Goal: Find specific page/section: Find specific page/section

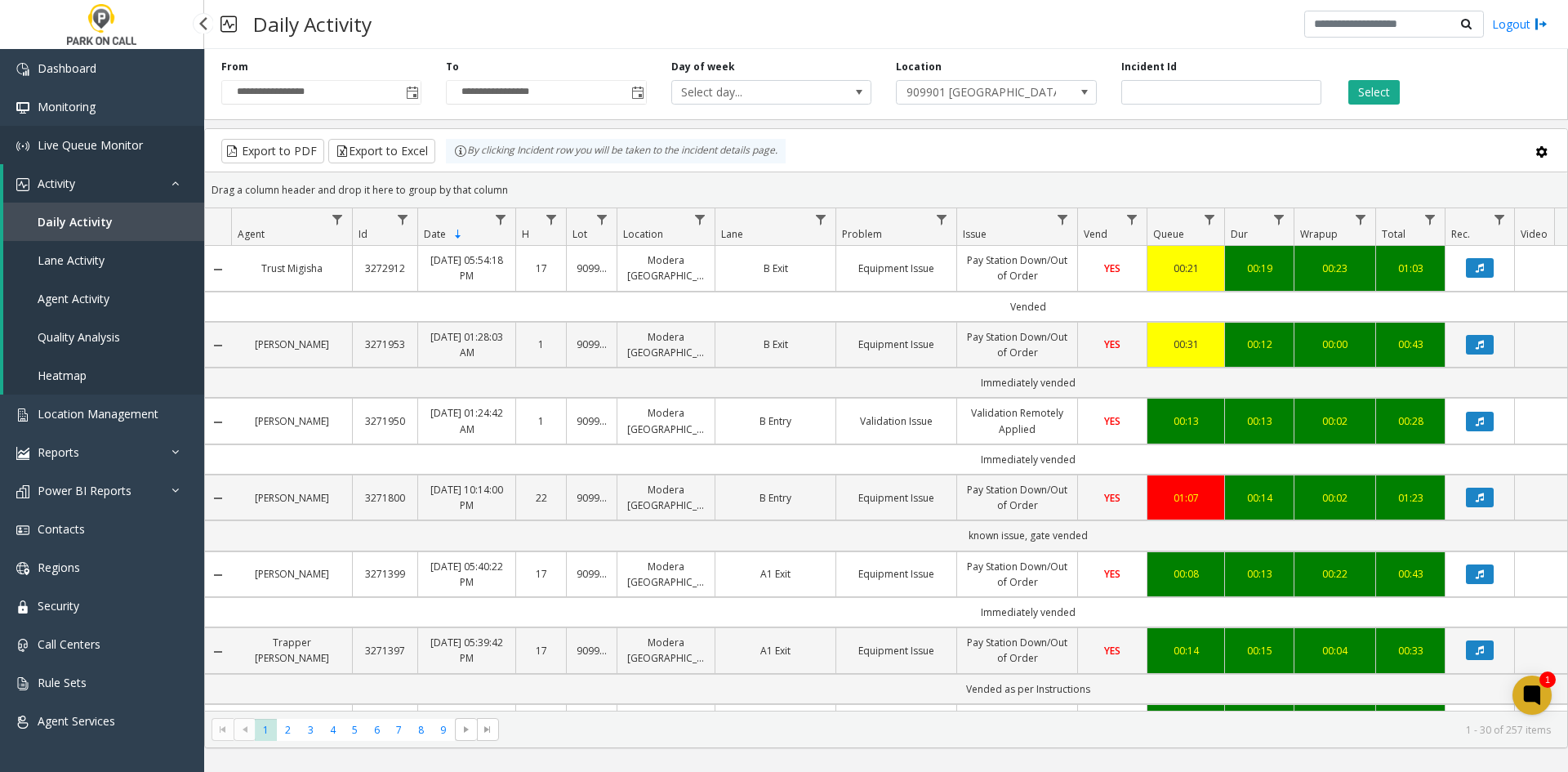
click at [96, 145] on span "Live Queue Monitor" at bounding box center [90, 145] width 106 height 16
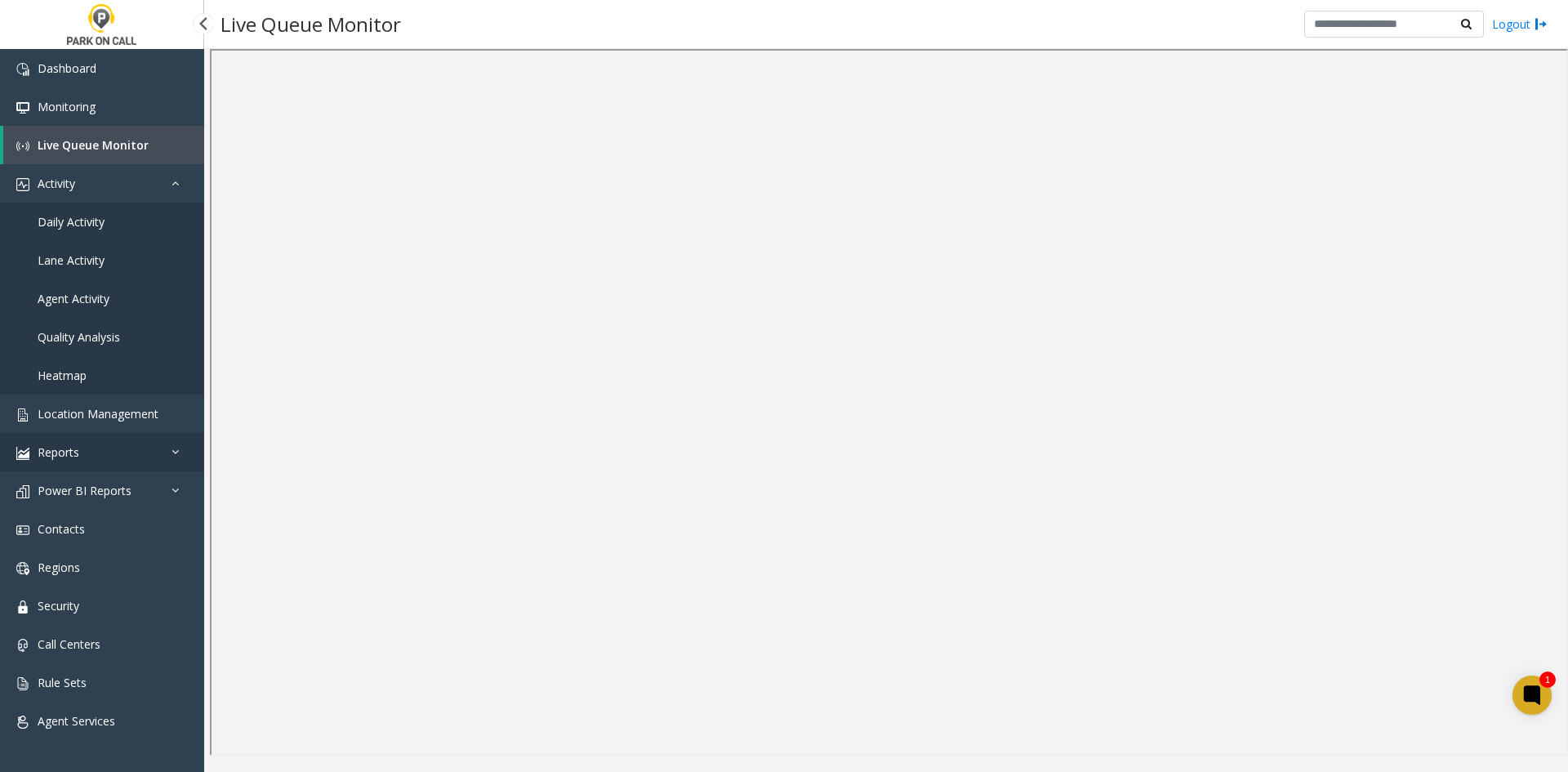
click at [57, 438] on link "Reports" at bounding box center [102, 452] width 205 height 39
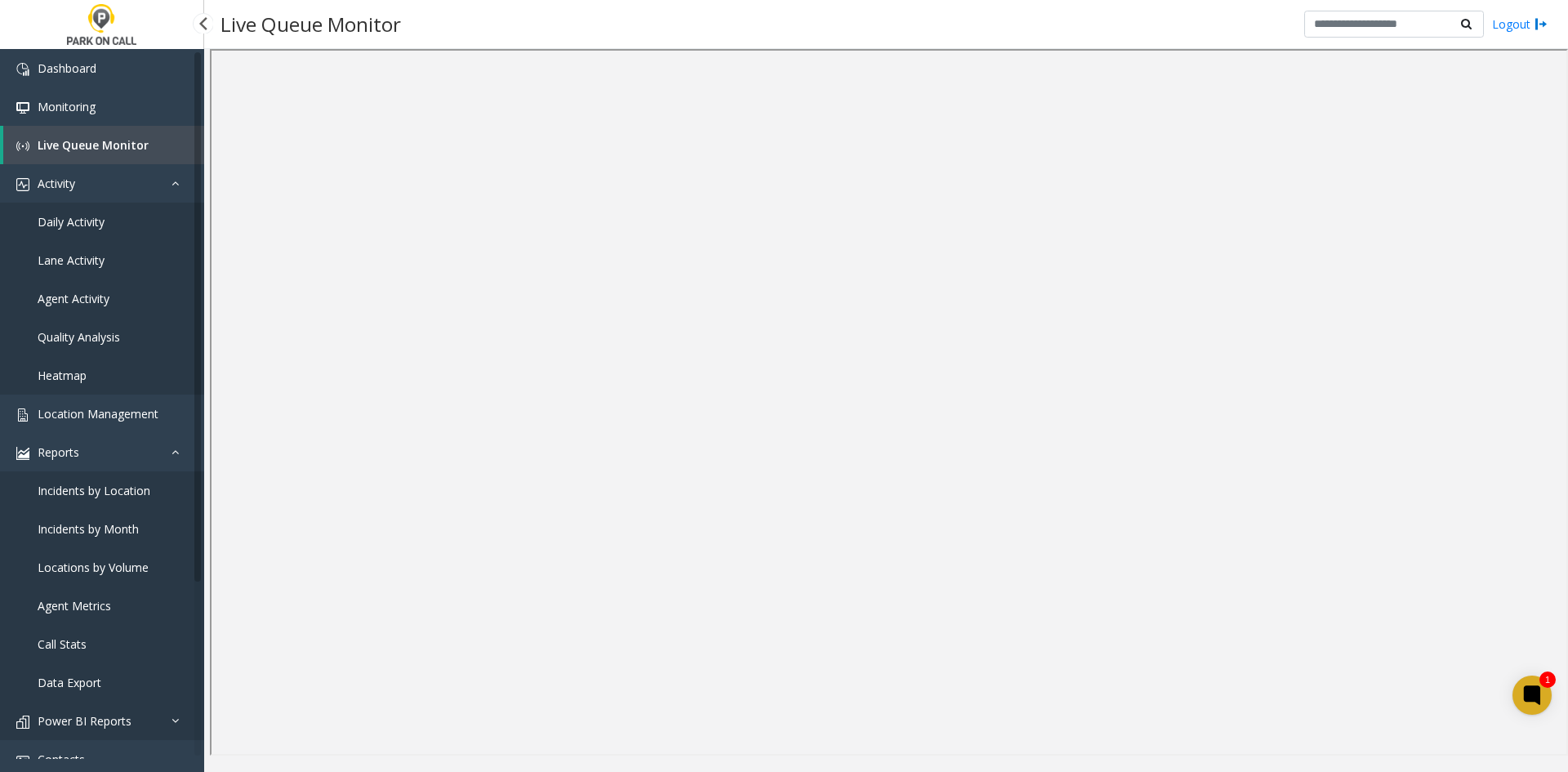
click at [138, 710] on link "Power BI Reports" at bounding box center [102, 722] width 205 height 39
click at [67, 387] on link "Heatmap" at bounding box center [102, 375] width 205 height 39
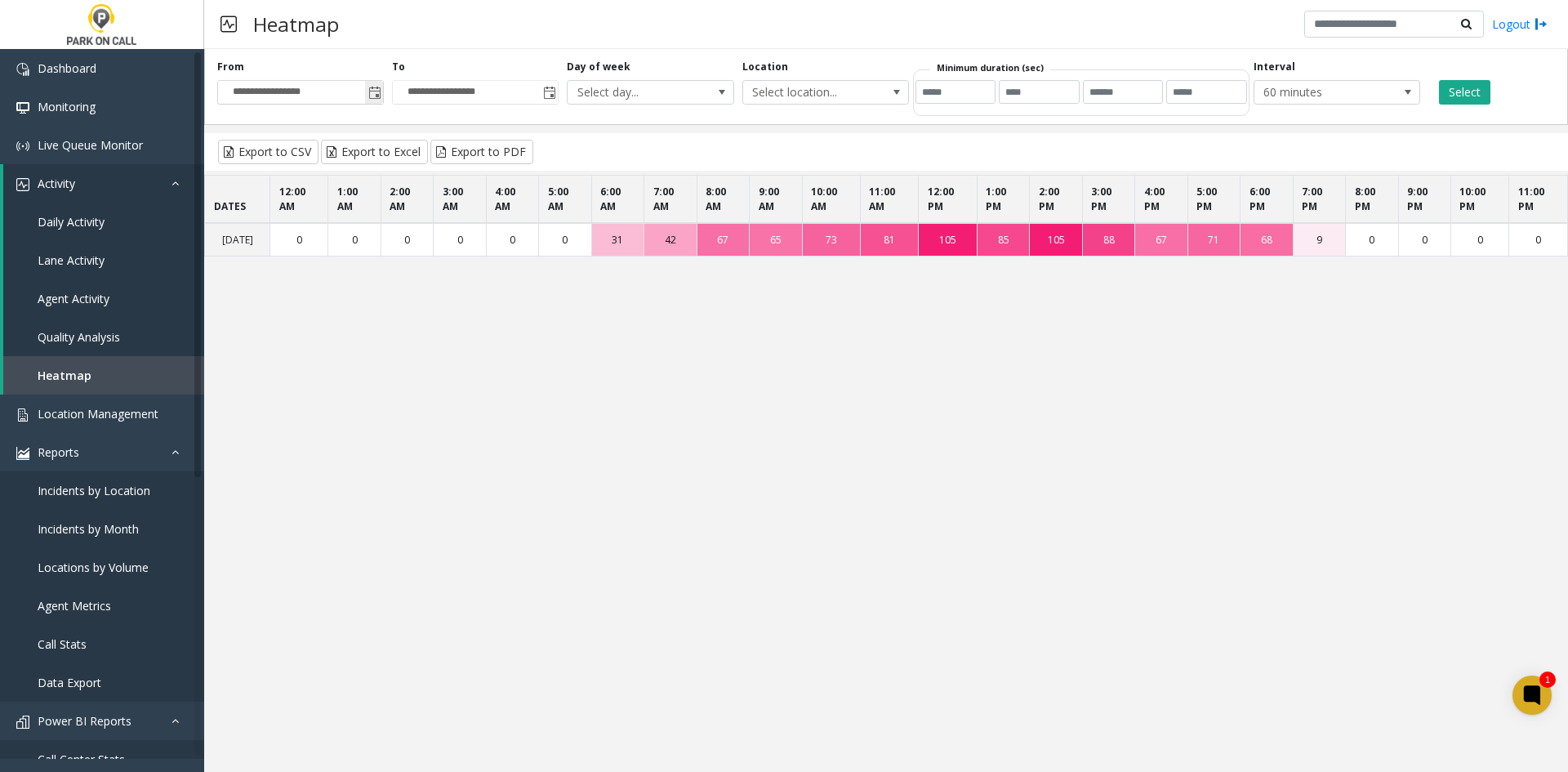
click at [373, 85] on span "Toggle popup" at bounding box center [374, 92] width 18 height 26
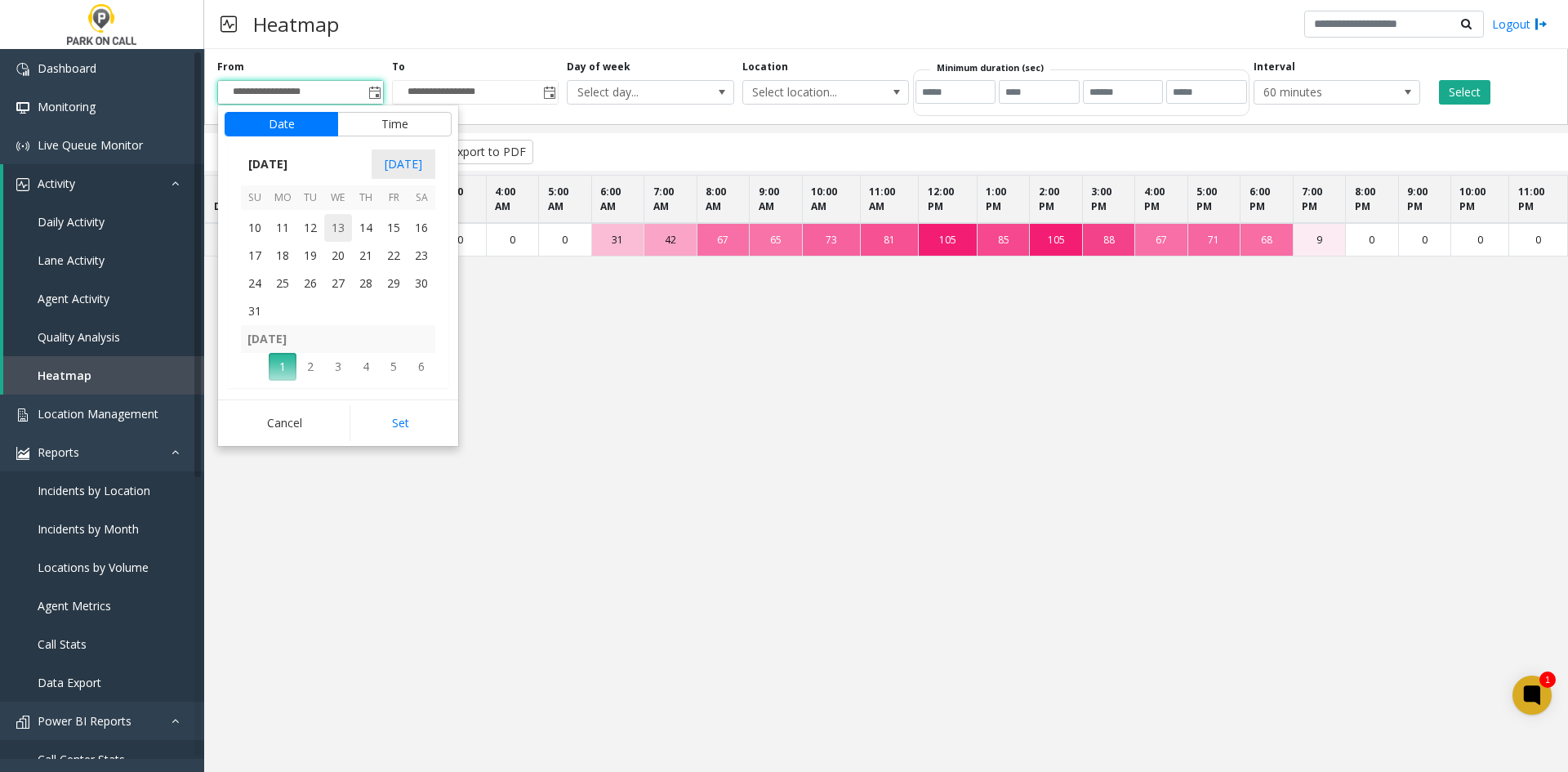
scroll to position [293029, 0]
click at [277, 308] on span "25" at bounding box center [282, 304] width 28 height 28
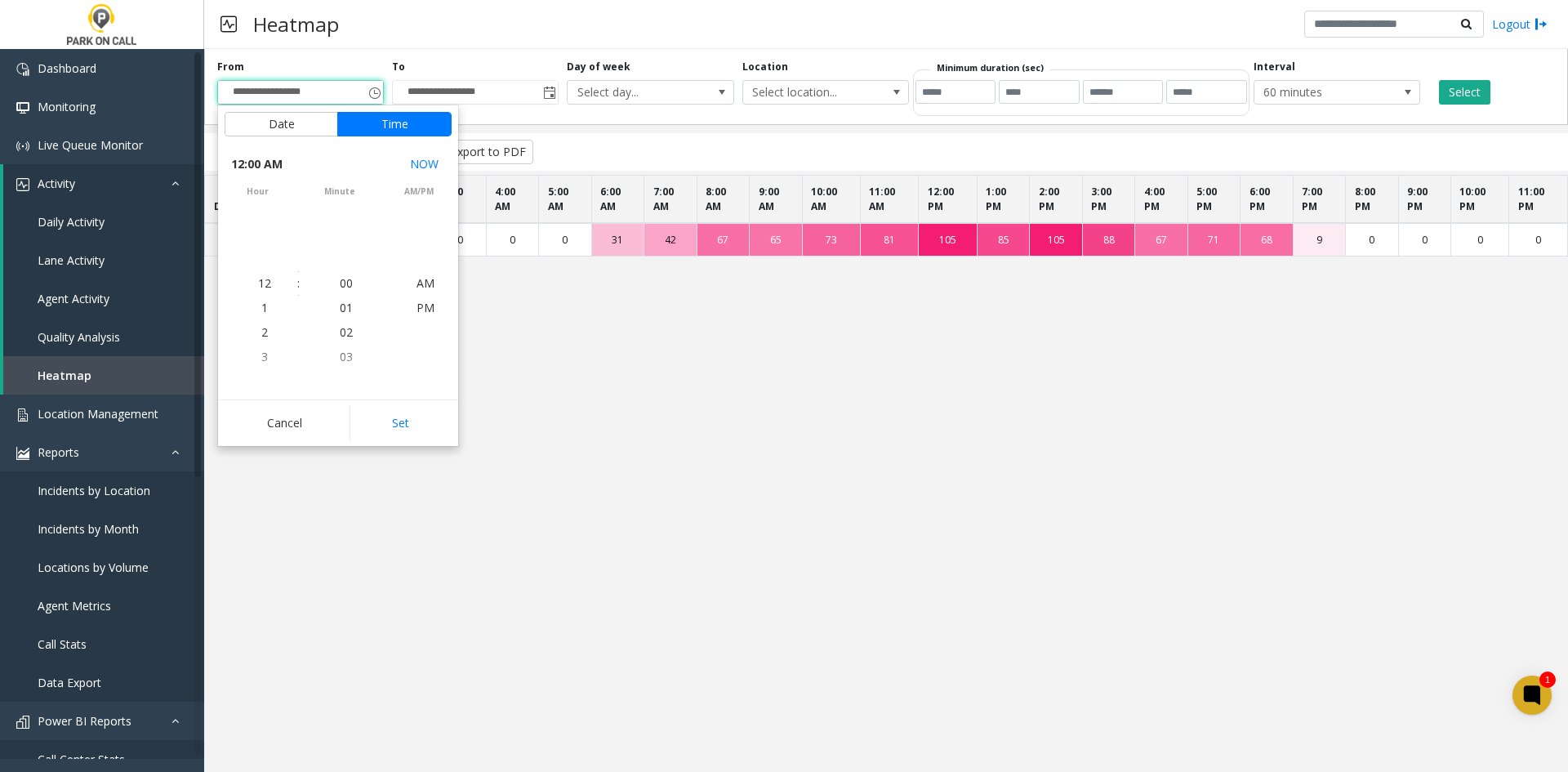
scroll to position [292998, 0]
click at [401, 432] on button "Set" at bounding box center [401, 423] width 103 height 36
type input "**********"
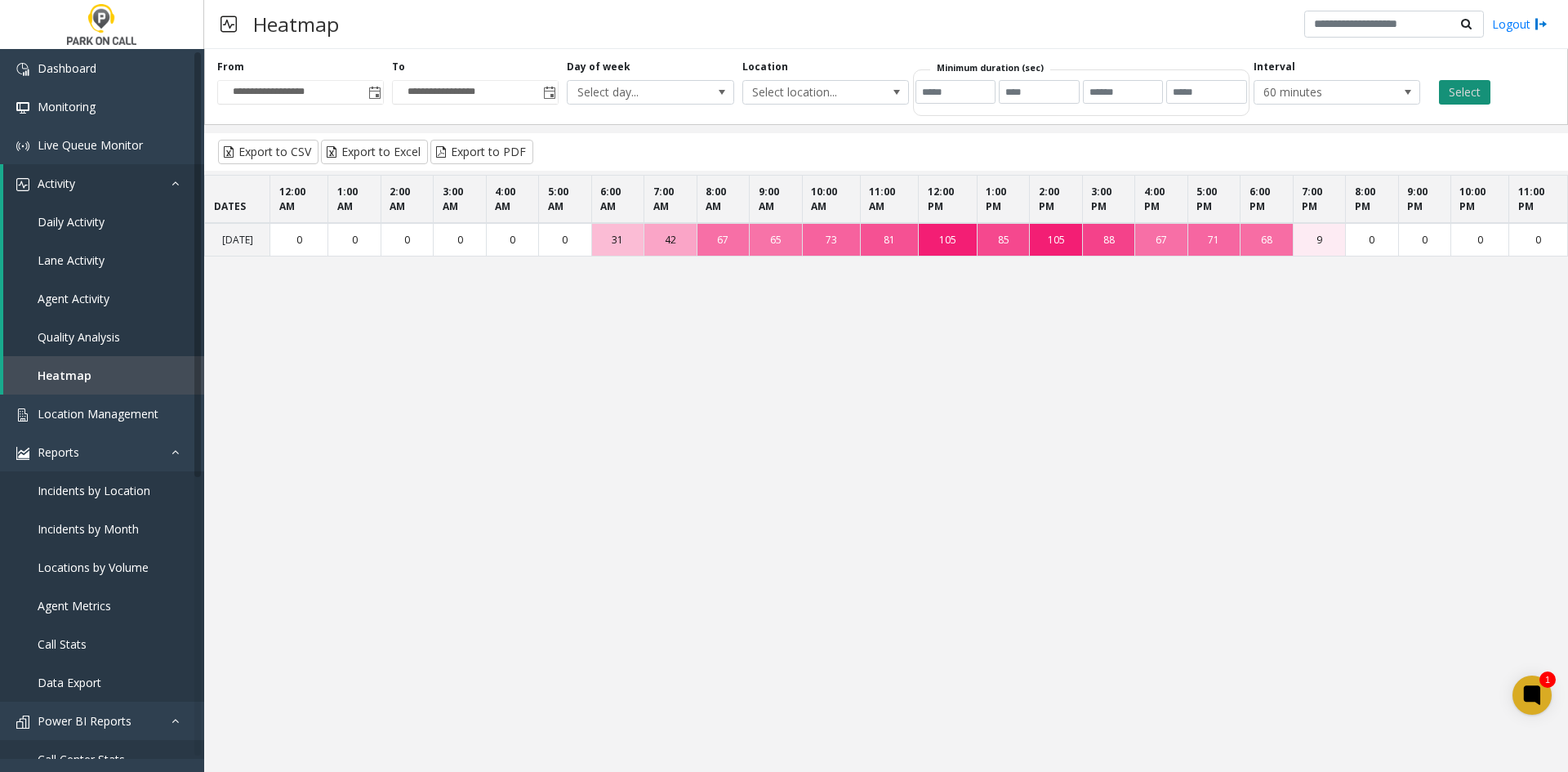
click at [1472, 92] on button "Select" at bounding box center [1464, 92] width 51 height 24
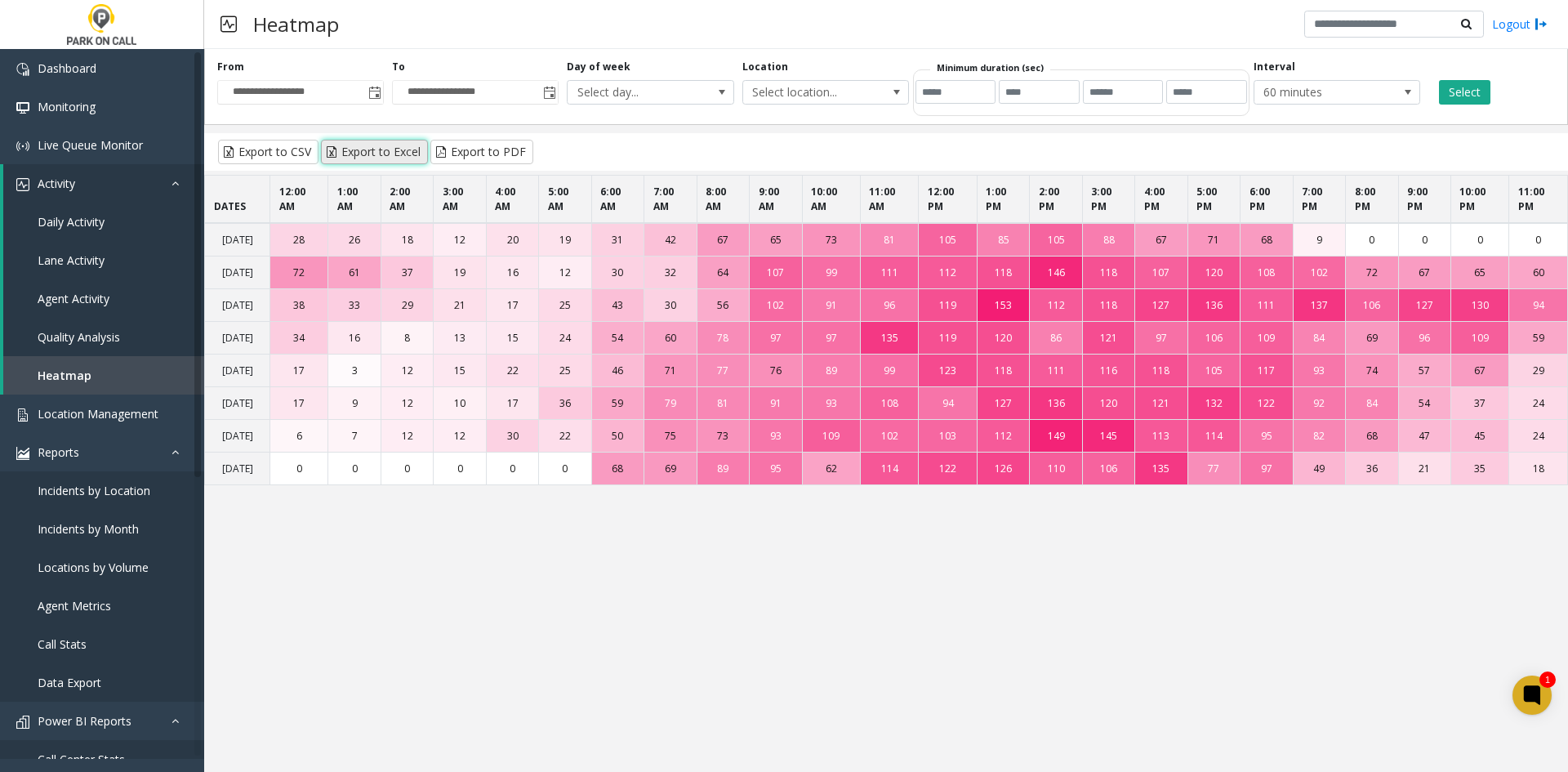
click at [386, 152] on button "Export to Excel" at bounding box center [374, 151] width 107 height 24
click at [157, 151] on link "Live Queue Monitor" at bounding box center [102, 145] width 205 height 39
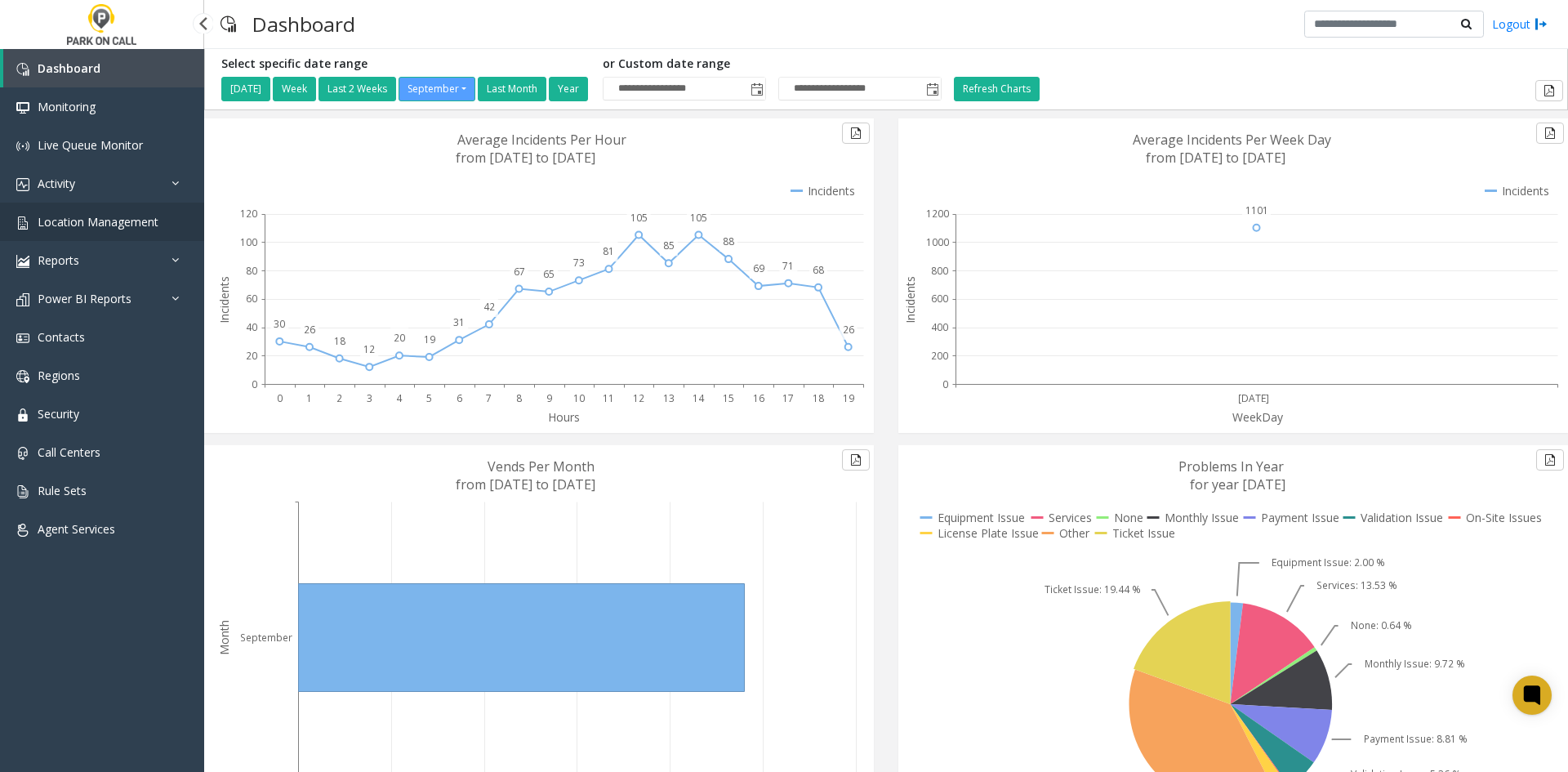
click at [174, 209] on link "Location Management" at bounding box center [102, 222] width 205 height 39
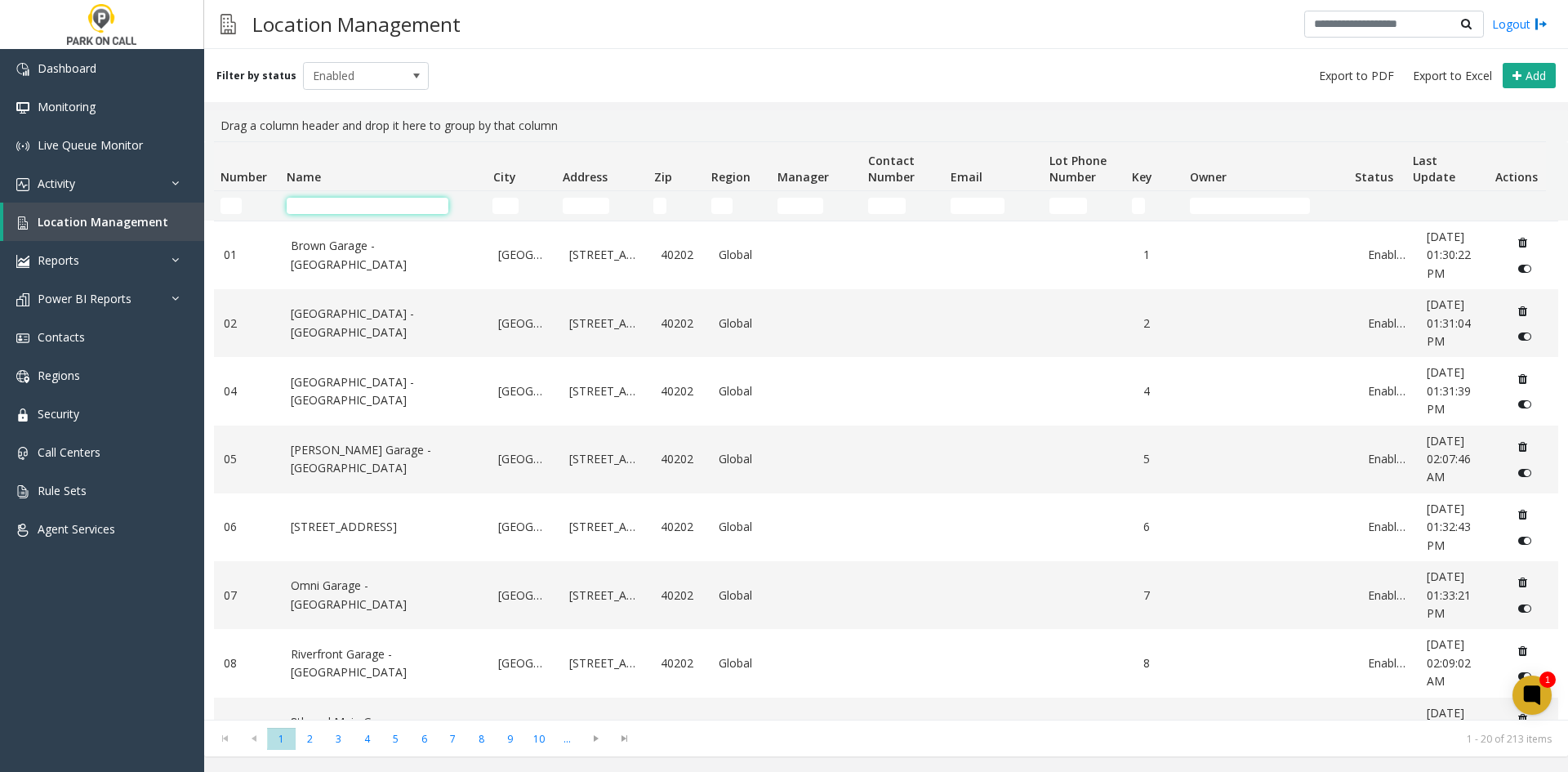
click at [291, 203] on input "Name Filter" at bounding box center [368, 206] width 162 height 16
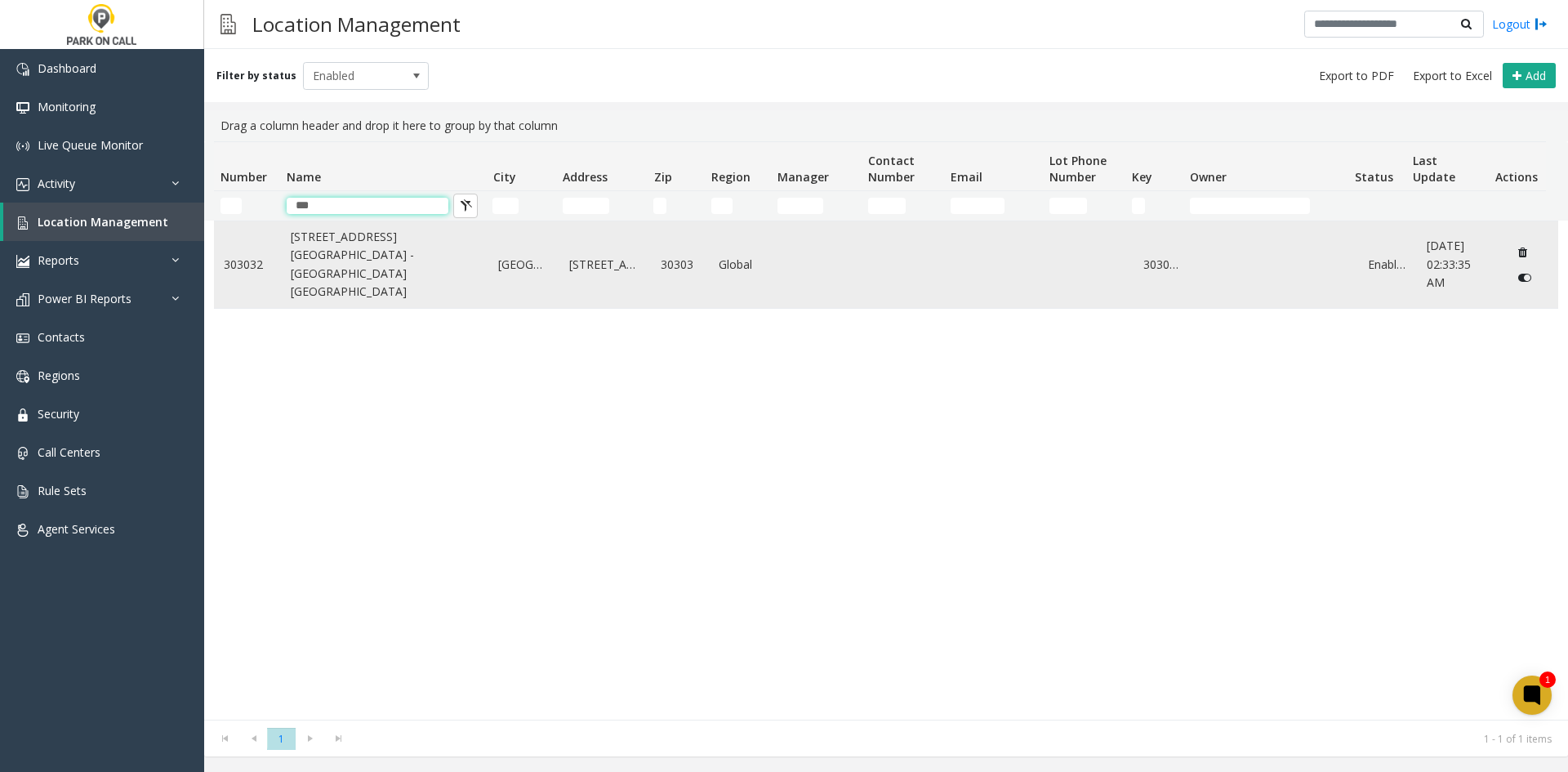
type input "***"
click at [308, 258] on link "161 Peachtree Center Ave Garage - Universal Parking Atlanta" at bounding box center [385, 265] width 189 height 74
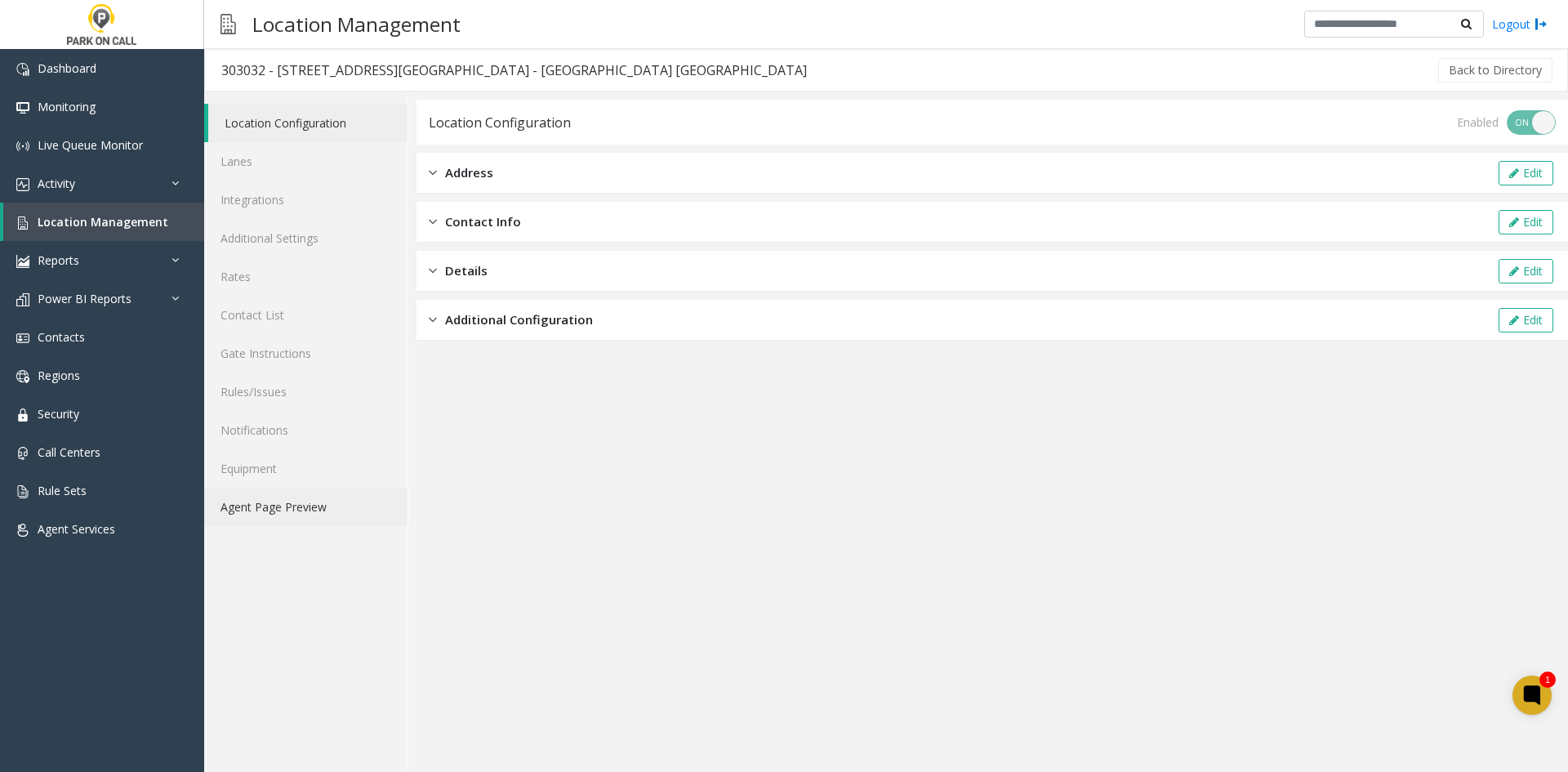
click at [263, 495] on link "Agent Page Preview" at bounding box center [306, 507] width 204 height 39
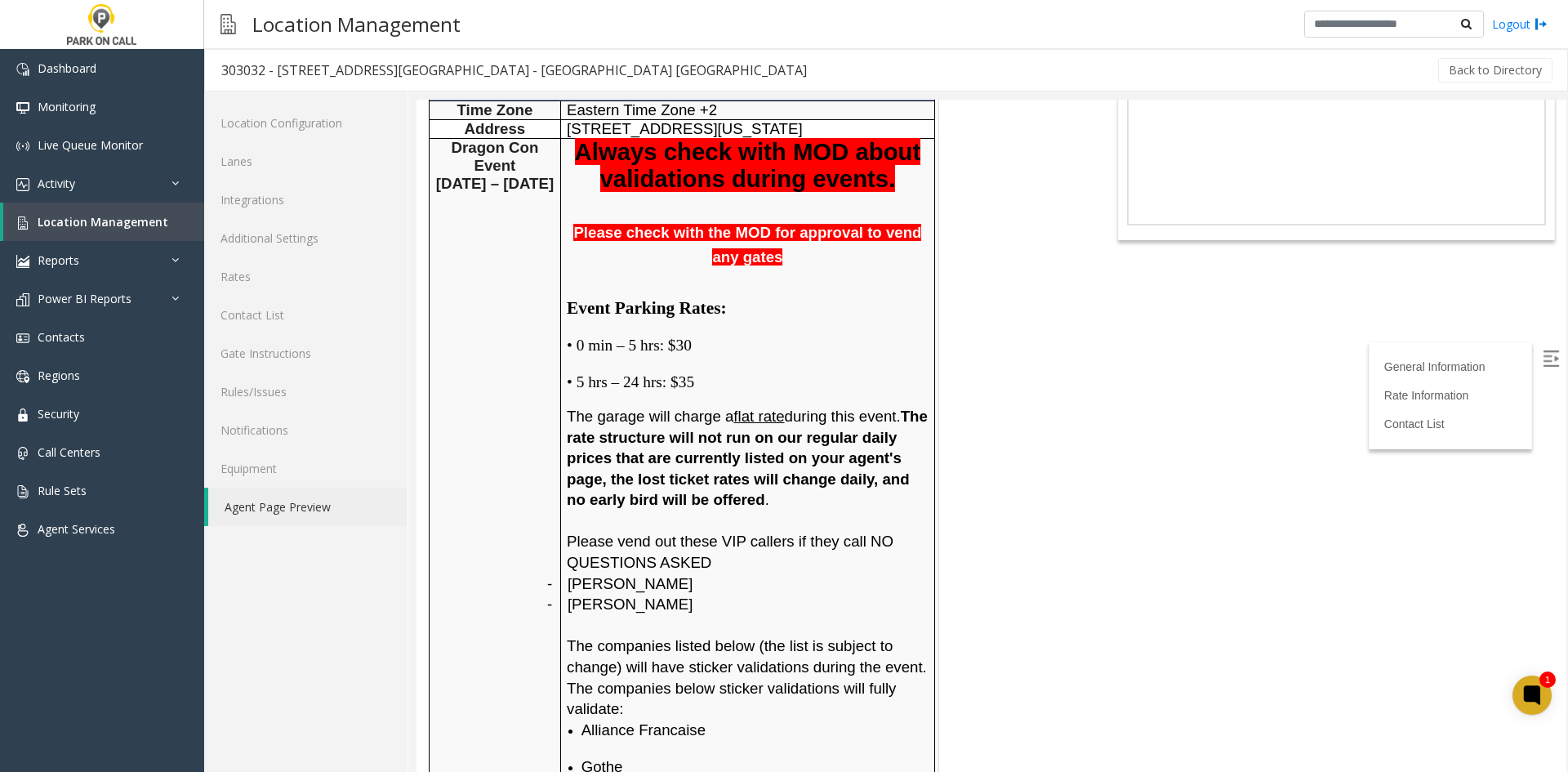
scroll to position [490, 0]
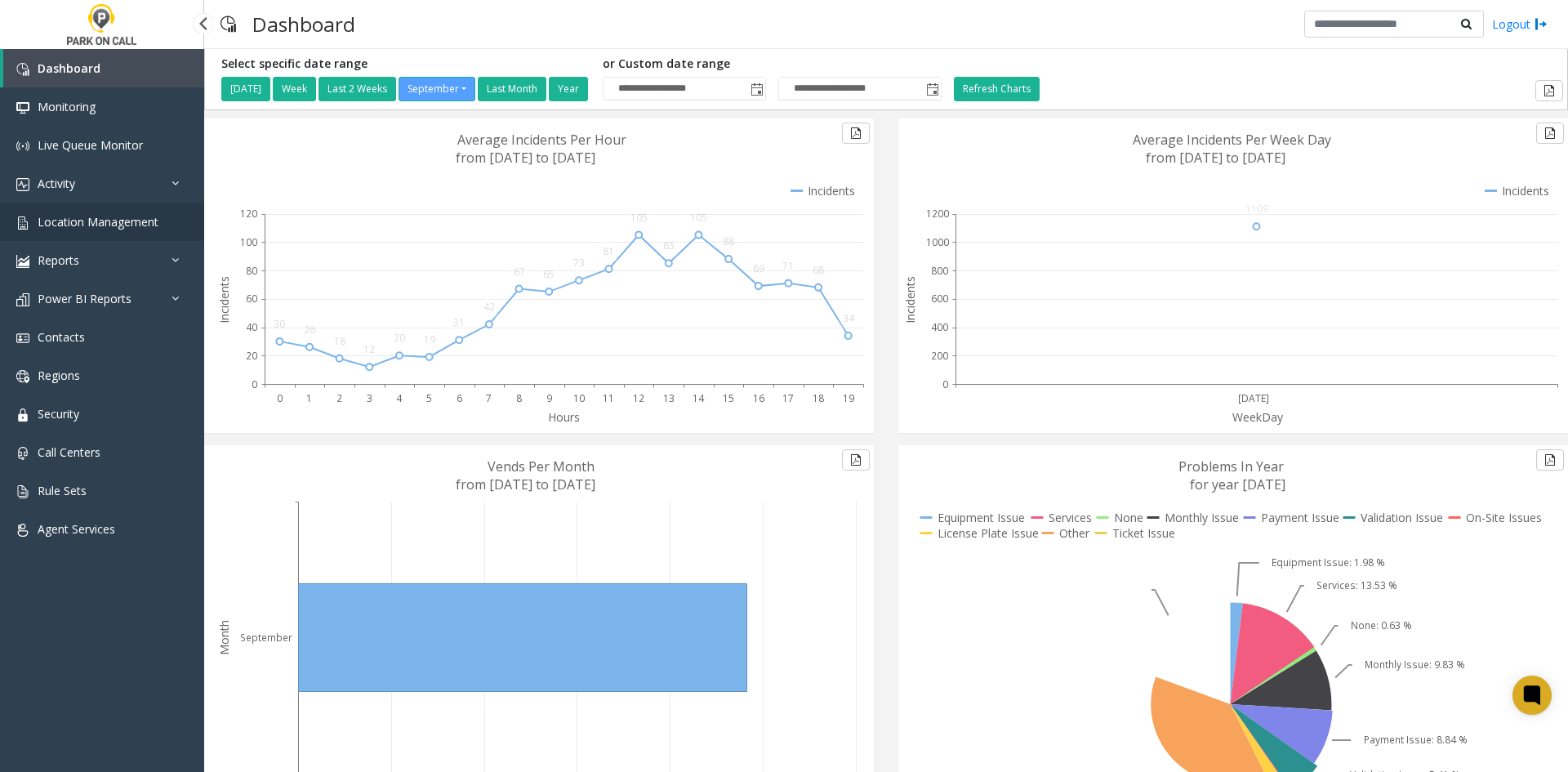
click at [77, 225] on span "Location Management" at bounding box center [98, 222] width 121 height 16
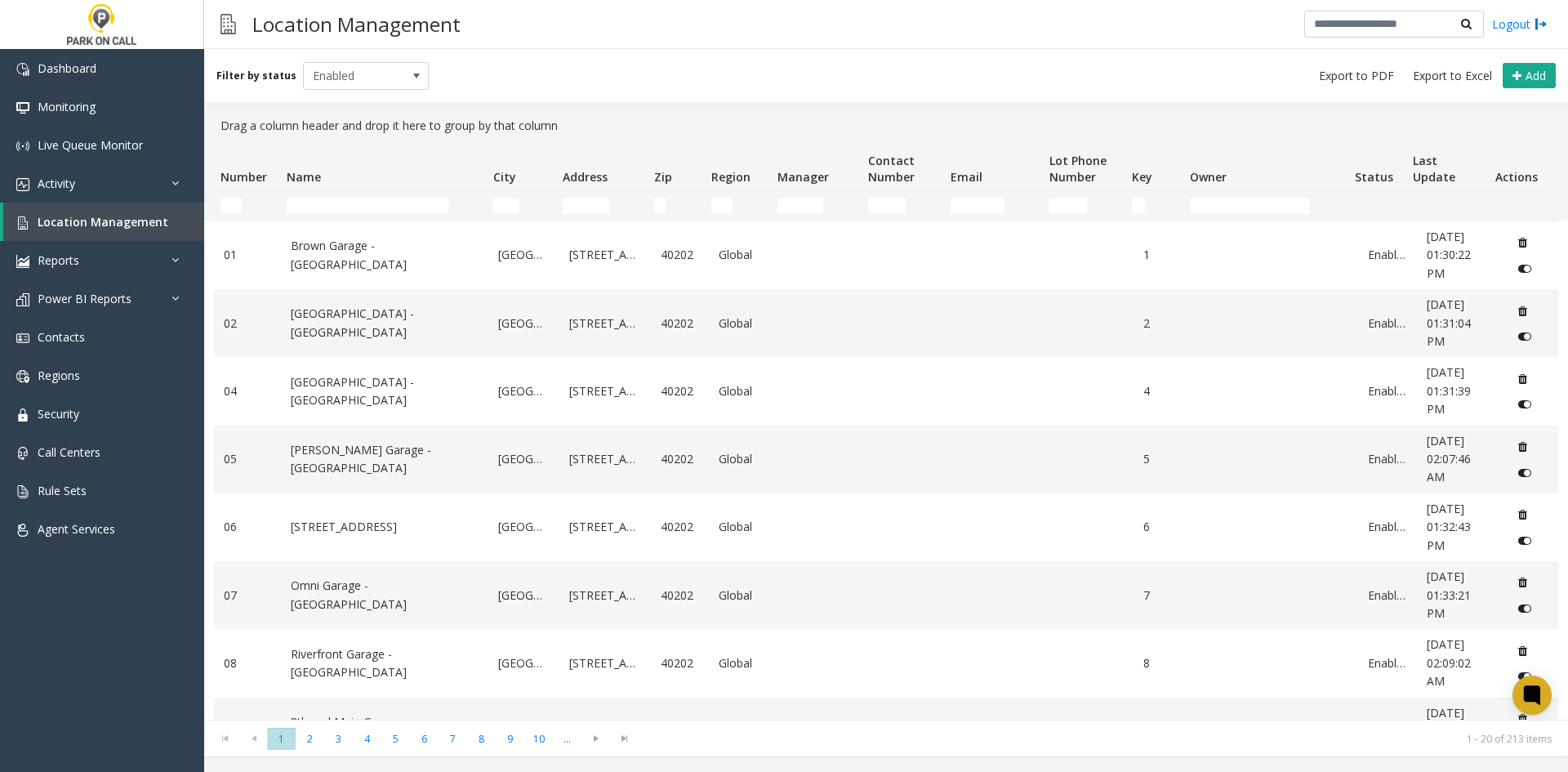
click at [390, 197] on td "Name Filter" at bounding box center [383, 206] width 206 height 29
drag, startPoint x: 390, startPoint y: 197, endPoint x: 377, endPoint y: 205, distance: 15.3
click at [386, 200] on td "Name Filter" at bounding box center [383, 206] width 206 height 29
click at [376, 205] on input "Name Filter" at bounding box center [368, 206] width 162 height 16
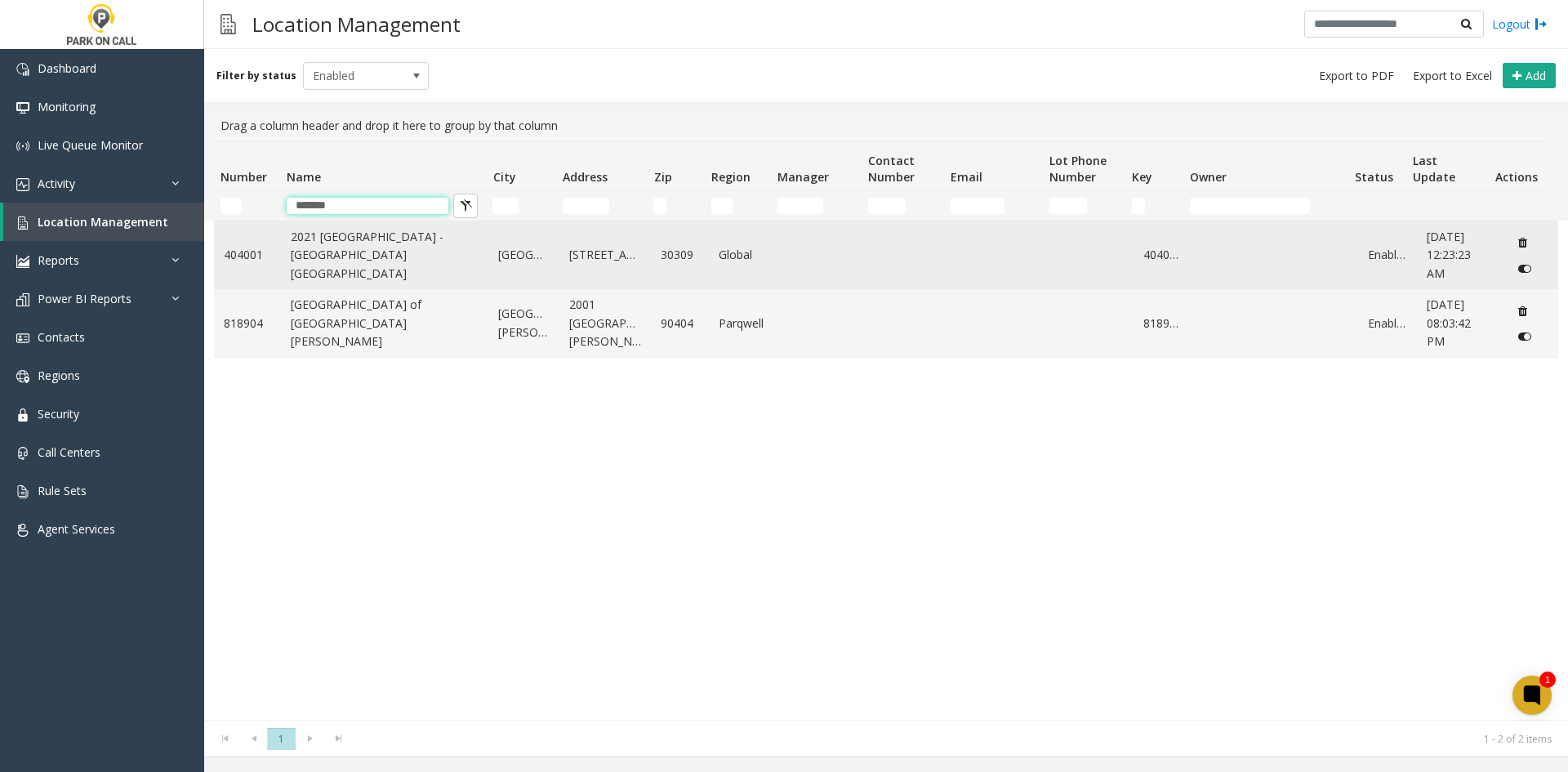
type input "*******"
click at [362, 265] on link "2021 [GEOGRAPHIC_DATA] - [GEOGRAPHIC_DATA] [GEOGRAPHIC_DATA]" at bounding box center [385, 255] width 189 height 54
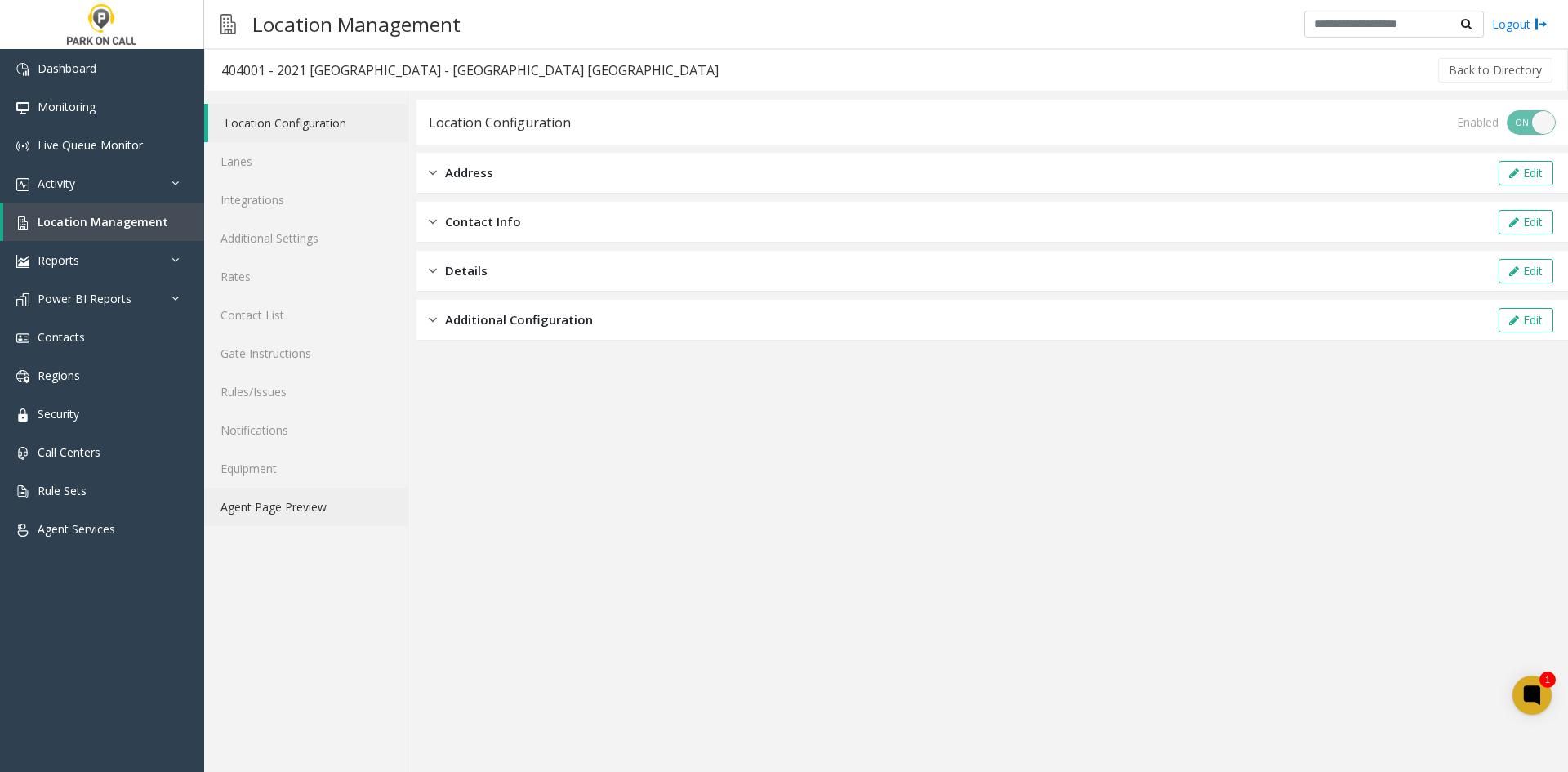
click at [295, 507] on link "Agent Page Preview" at bounding box center [306, 507] width 204 height 39
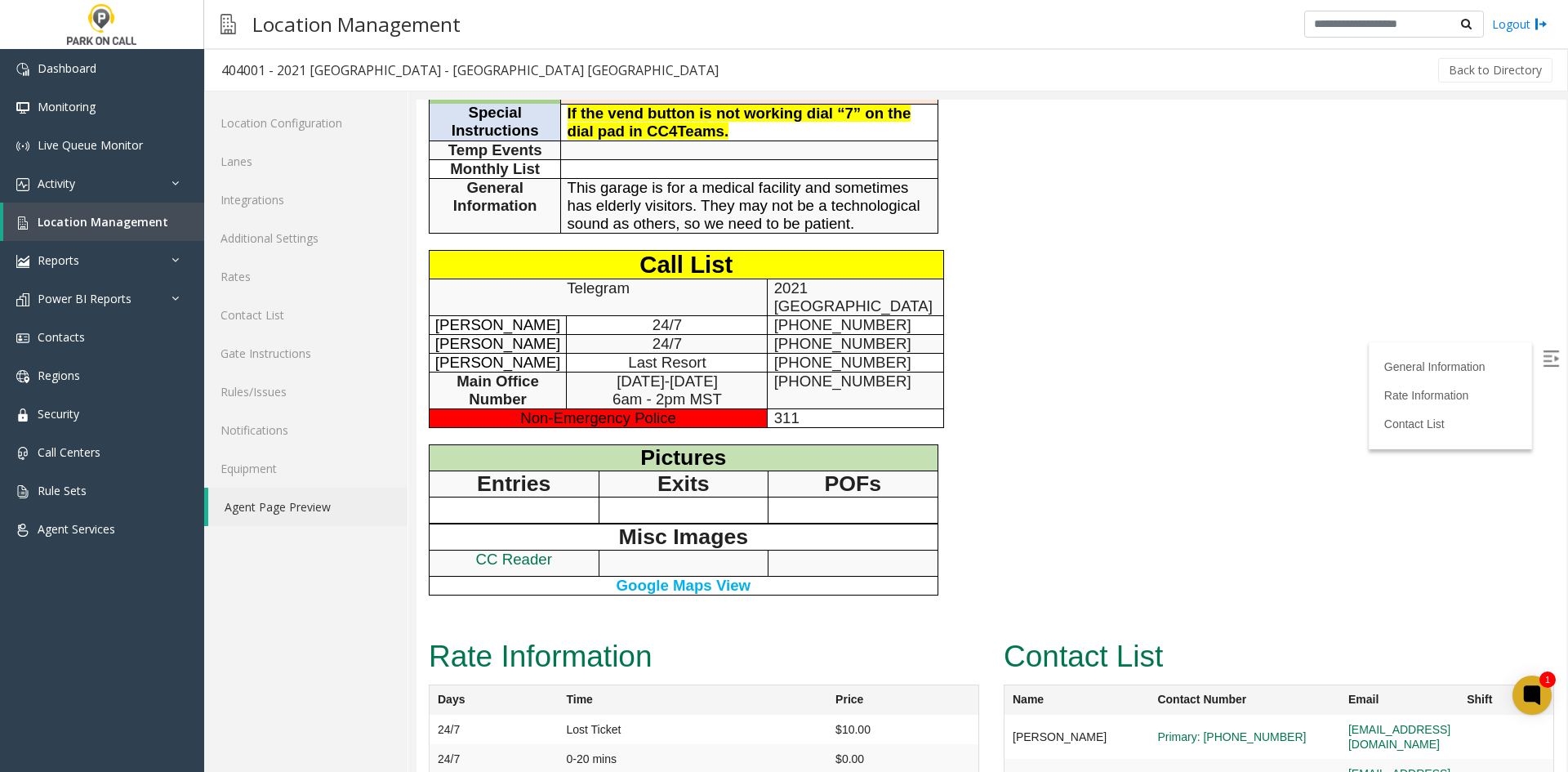
scroll to position [249, 0]
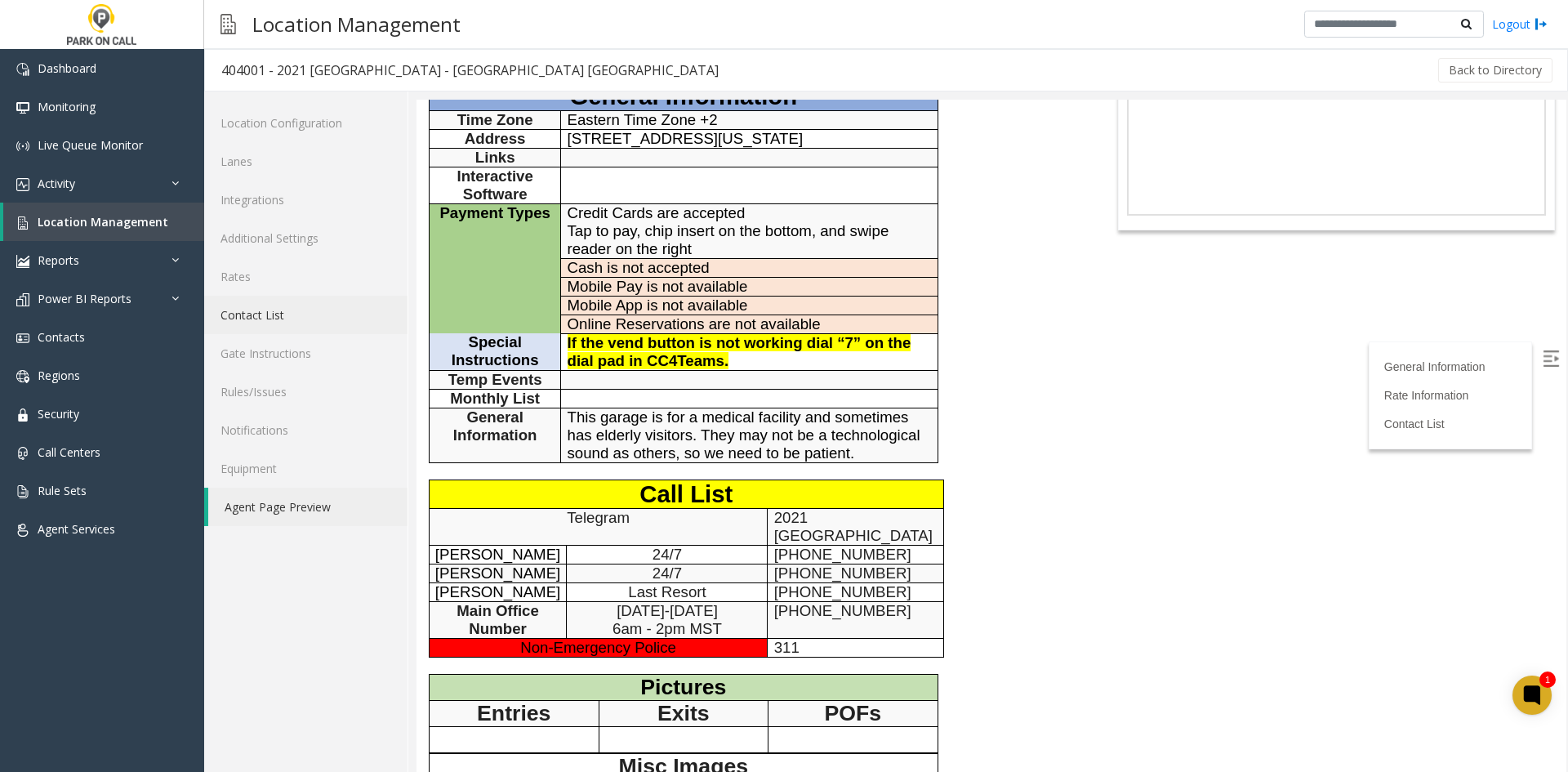
click at [293, 321] on link "Contact List" at bounding box center [306, 315] width 204 height 39
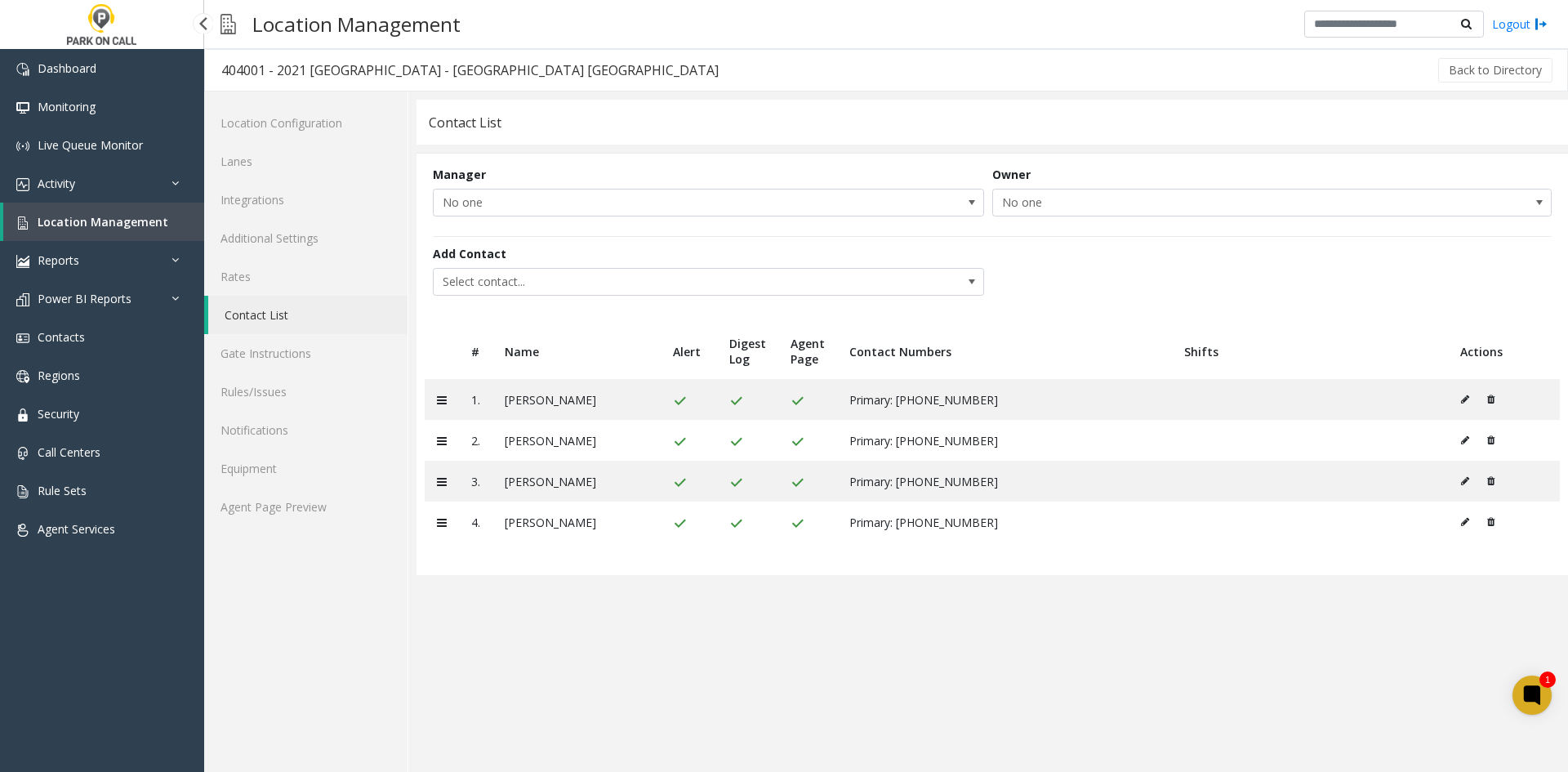
click at [148, 234] on link "Location Management" at bounding box center [103, 222] width 201 height 39
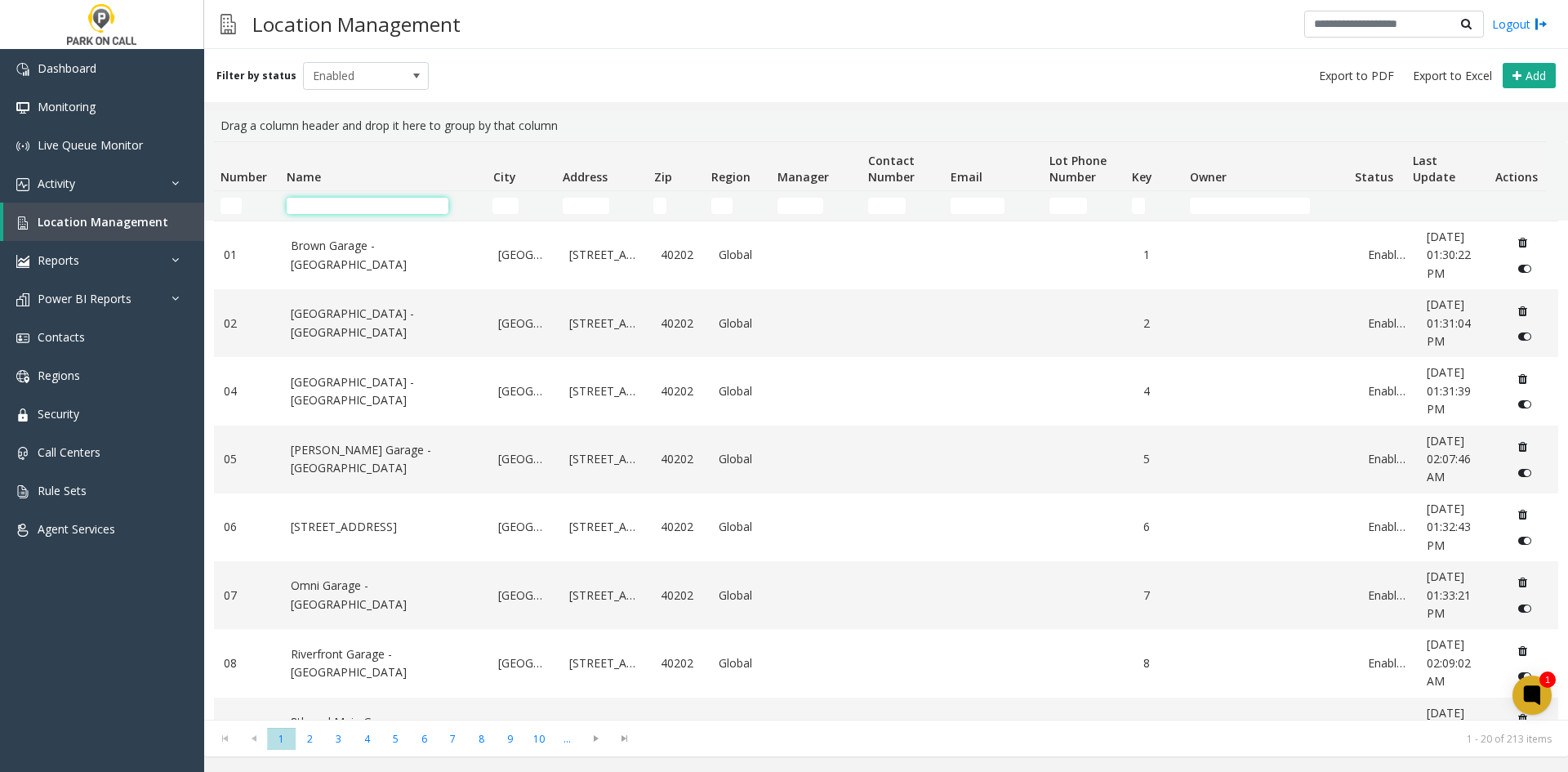
click at [355, 200] on input "Name Filter" at bounding box center [368, 206] width 162 height 16
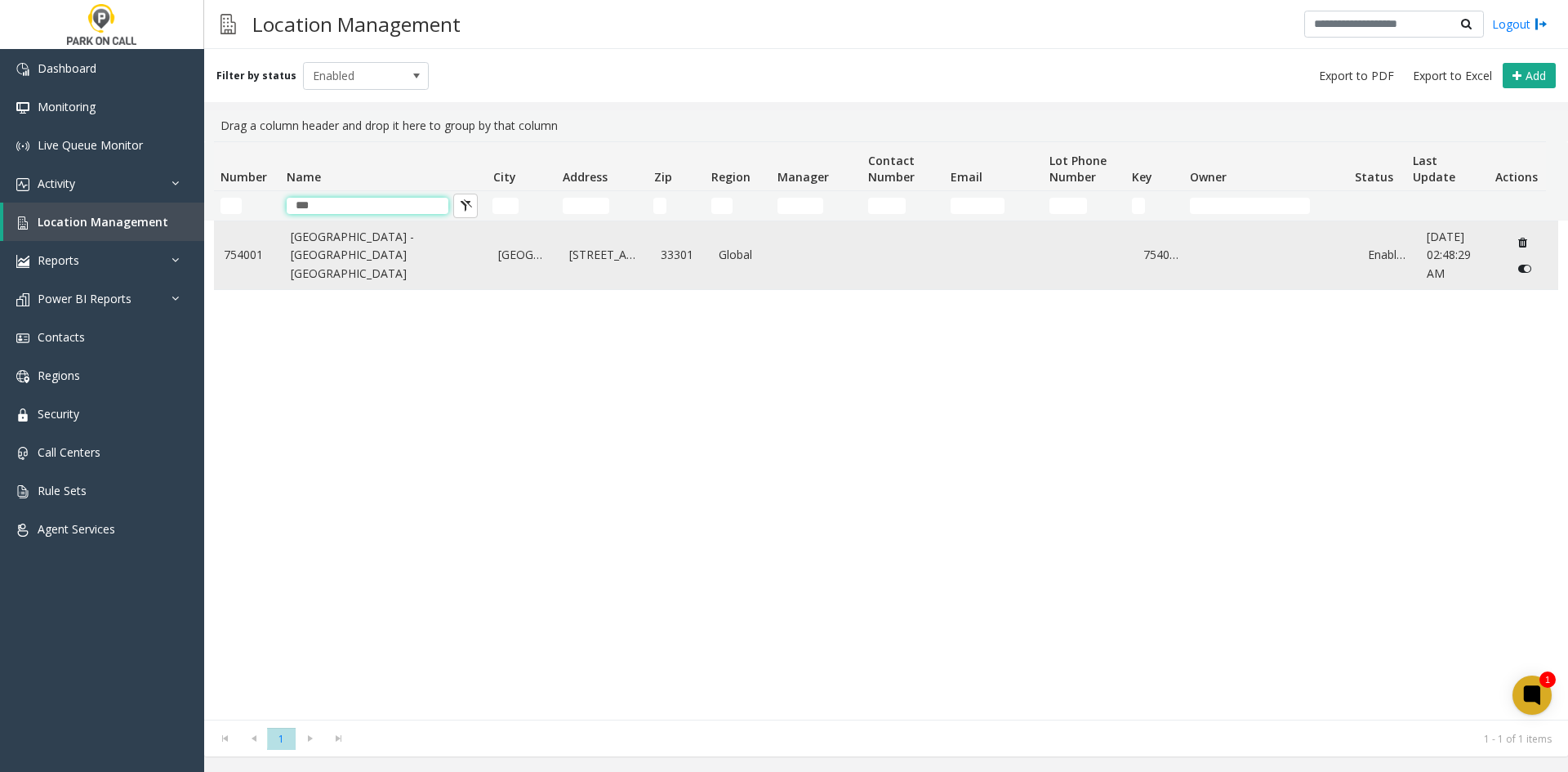
type input "***"
click at [343, 256] on link "[GEOGRAPHIC_DATA] - [GEOGRAPHIC_DATA] [GEOGRAPHIC_DATA]" at bounding box center [385, 255] width 189 height 54
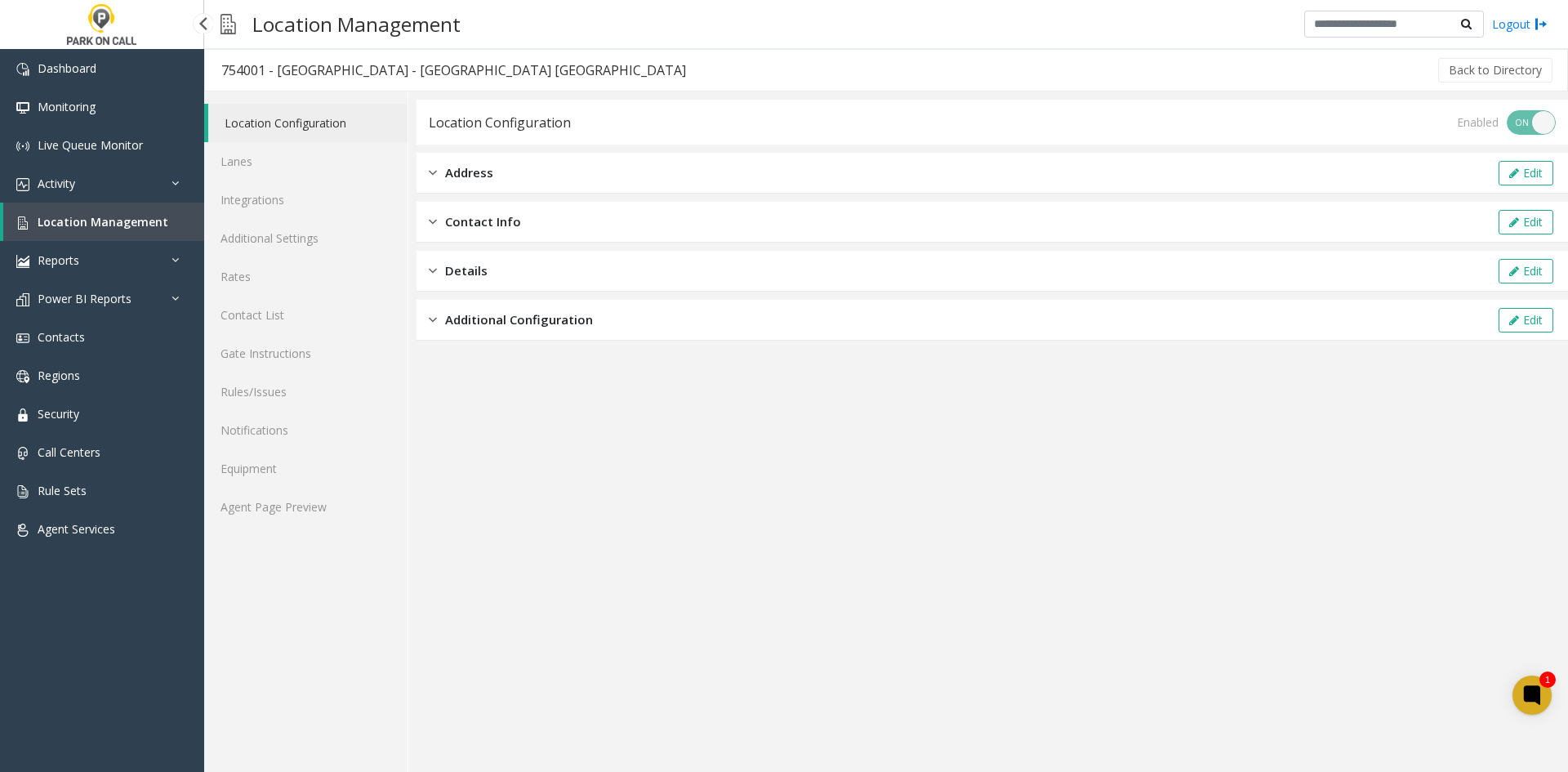
click at [75, 223] on span "Location Management" at bounding box center [103, 222] width 131 height 16
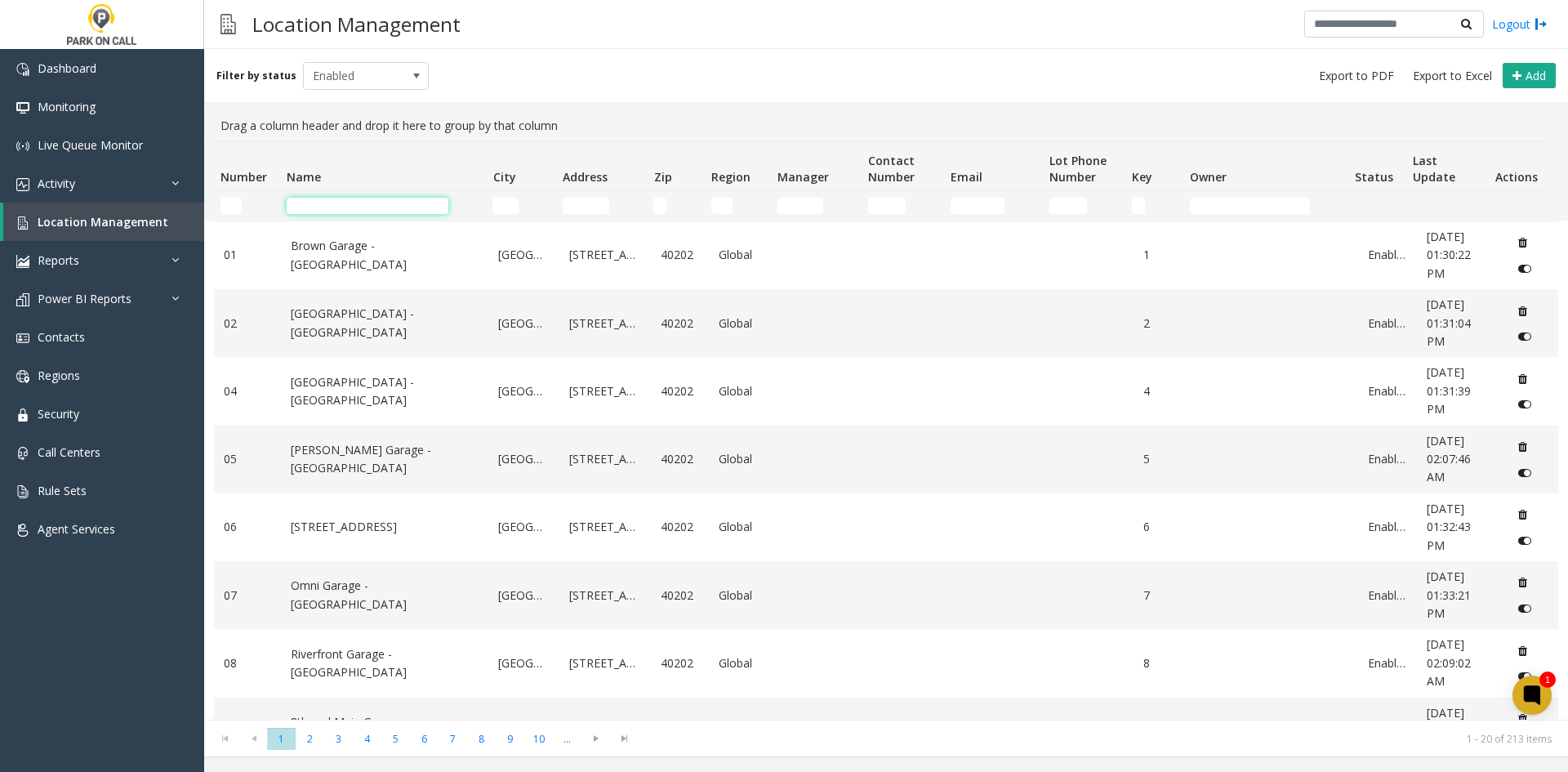
click at [335, 207] on input "Name Filter" at bounding box center [368, 206] width 162 height 16
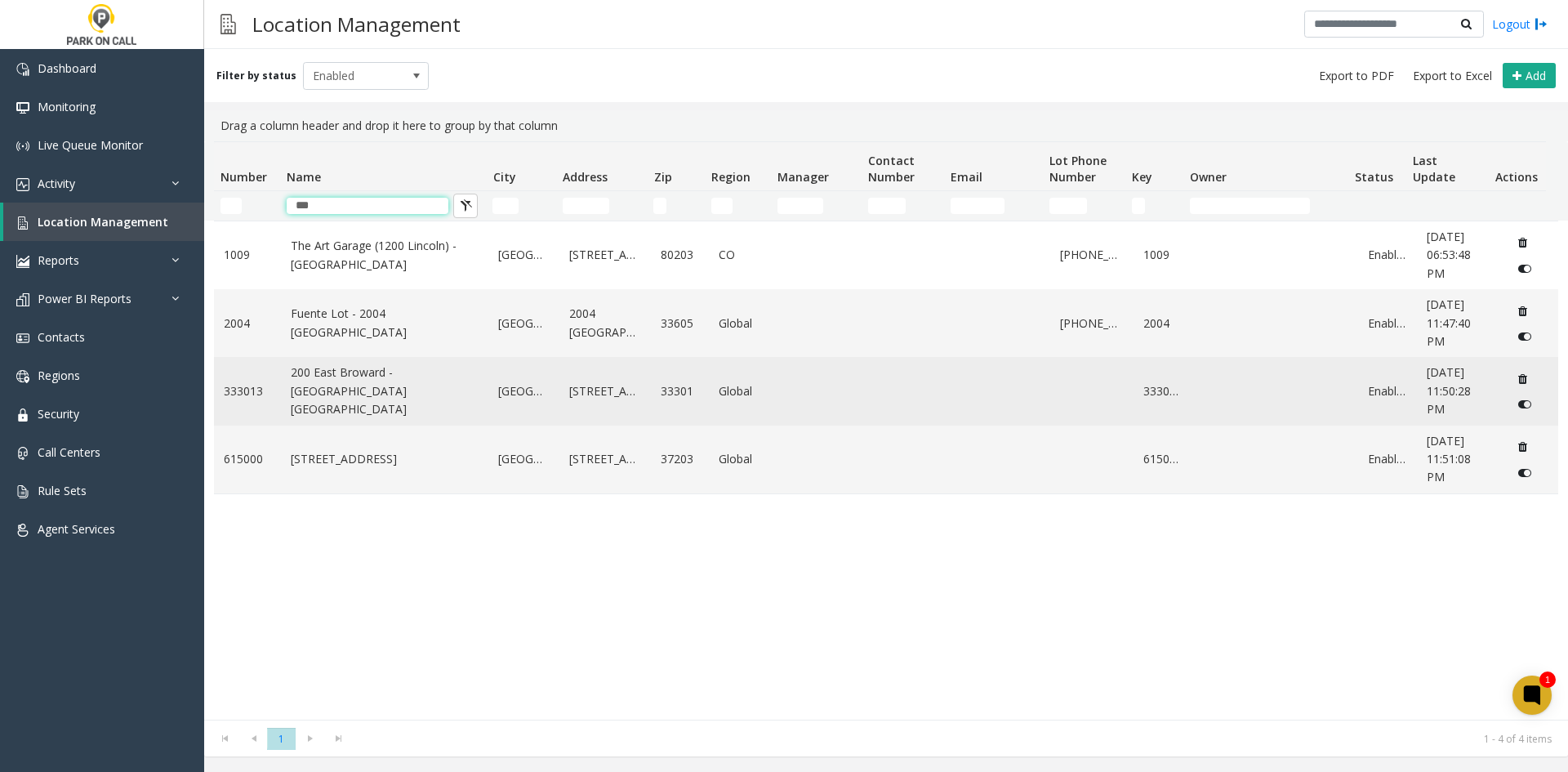
type input "***"
click at [380, 402] on link "200 East Broward - [GEOGRAPHIC_DATA] [GEOGRAPHIC_DATA]" at bounding box center [385, 391] width 189 height 54
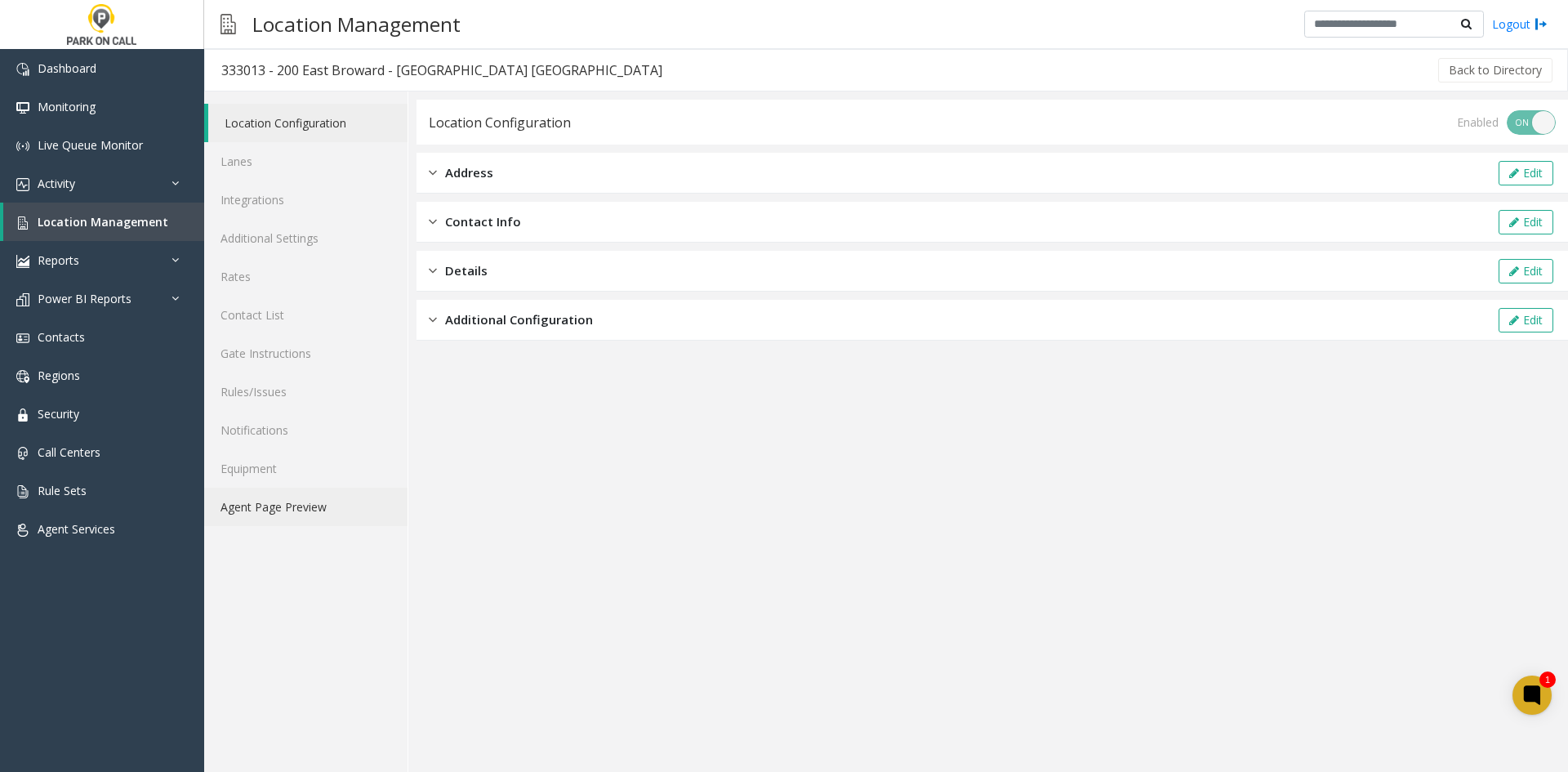
click at [307, 505] on link "Agent Page Preview" at bounding box center [306, 507] width 204 height 39
